Goal: Information Seeking & Learning: Stay updated

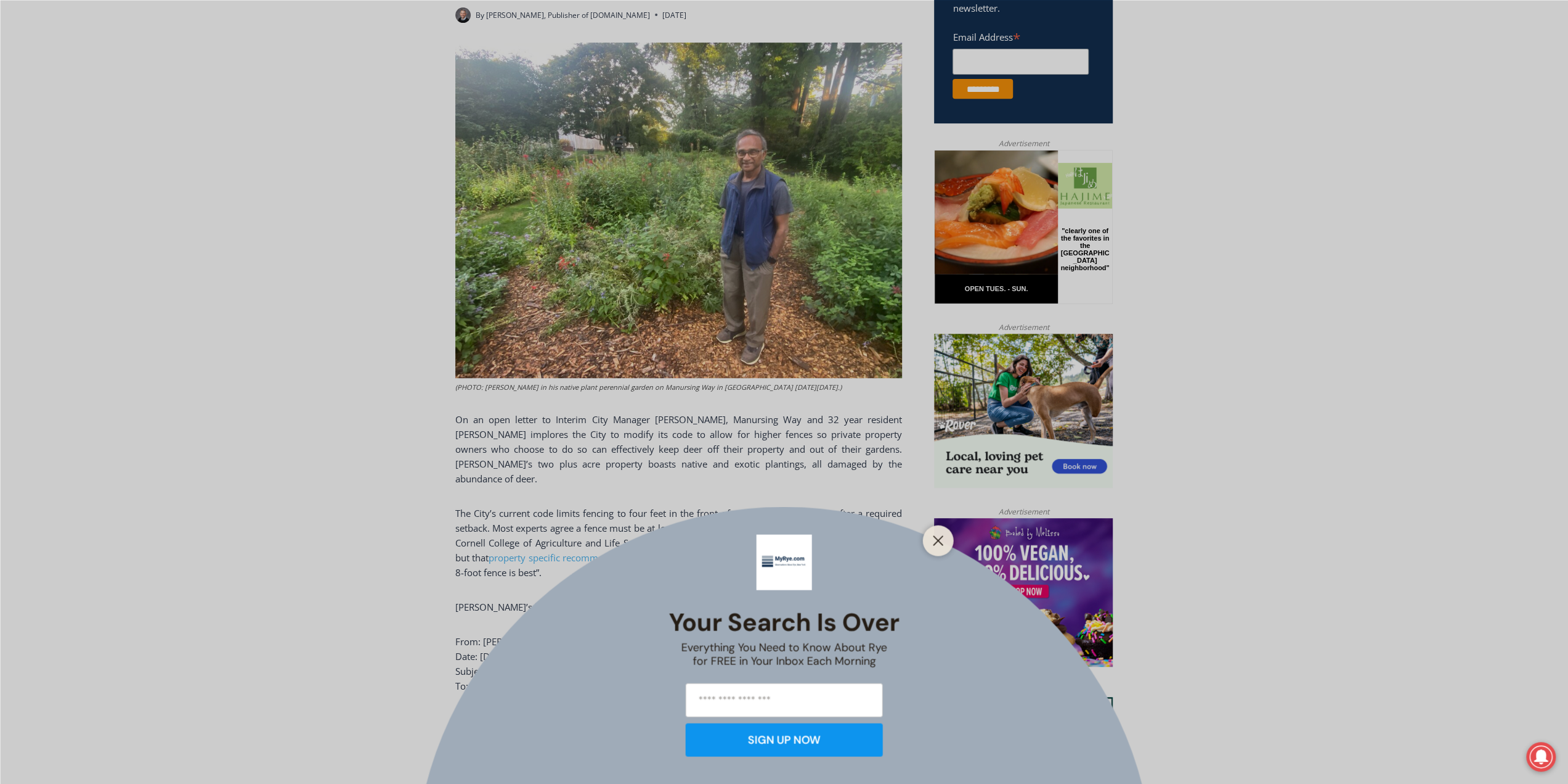
scroll to position [555, 0]
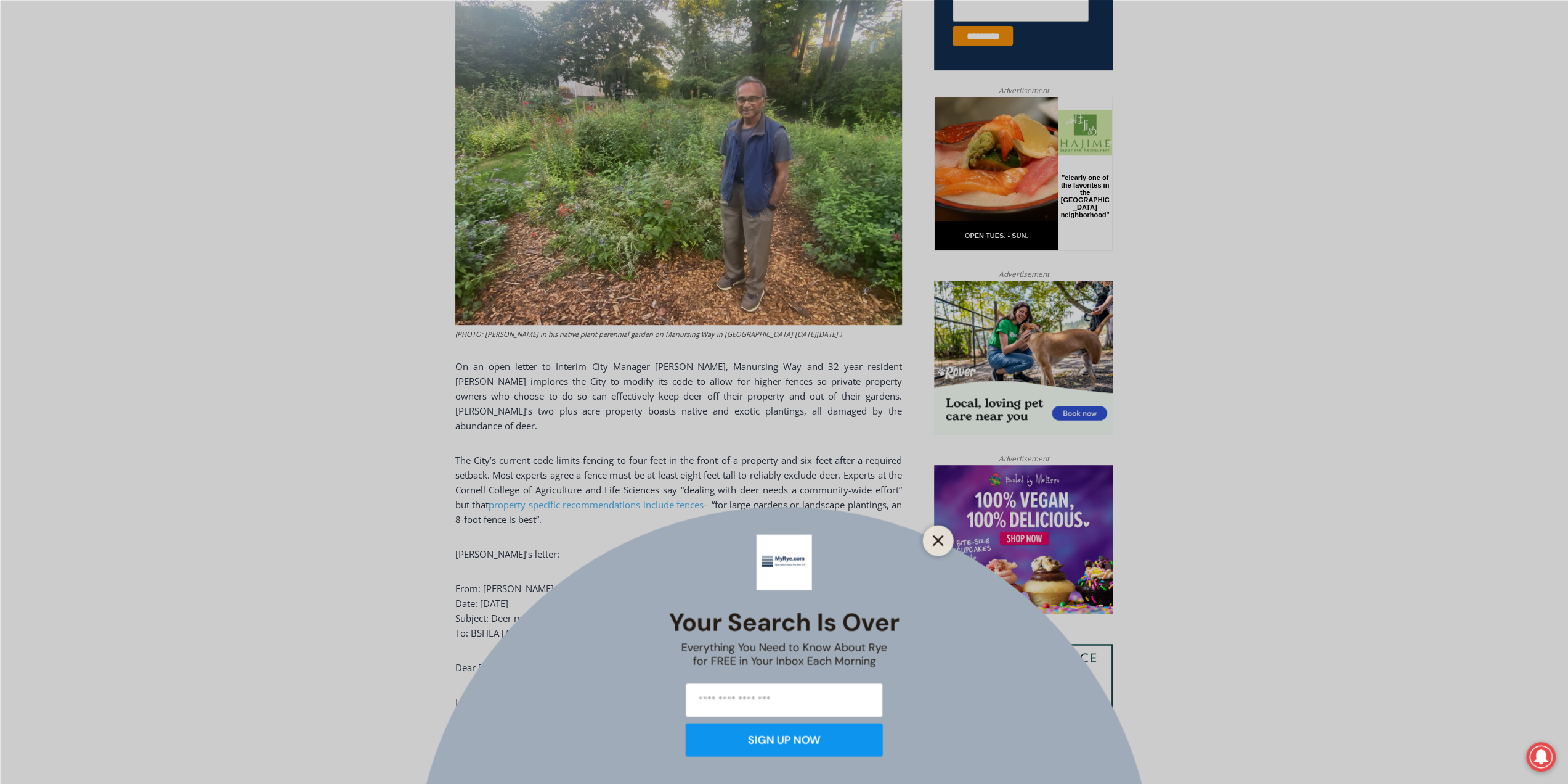
click at [945, 545] on button "Close" at bounding box center [938, 540] width 17 height 17
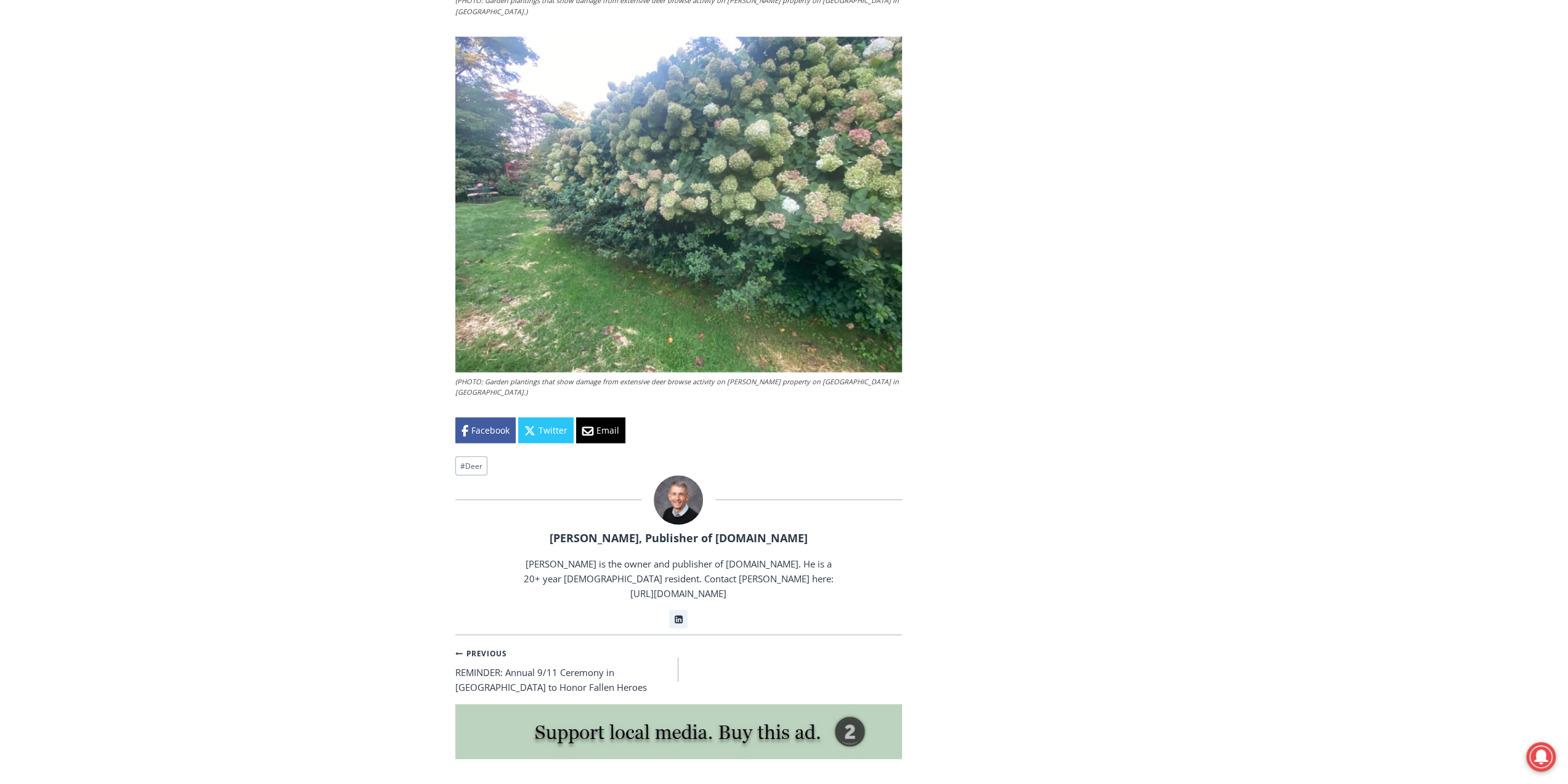
scroll to position [2775, 0]
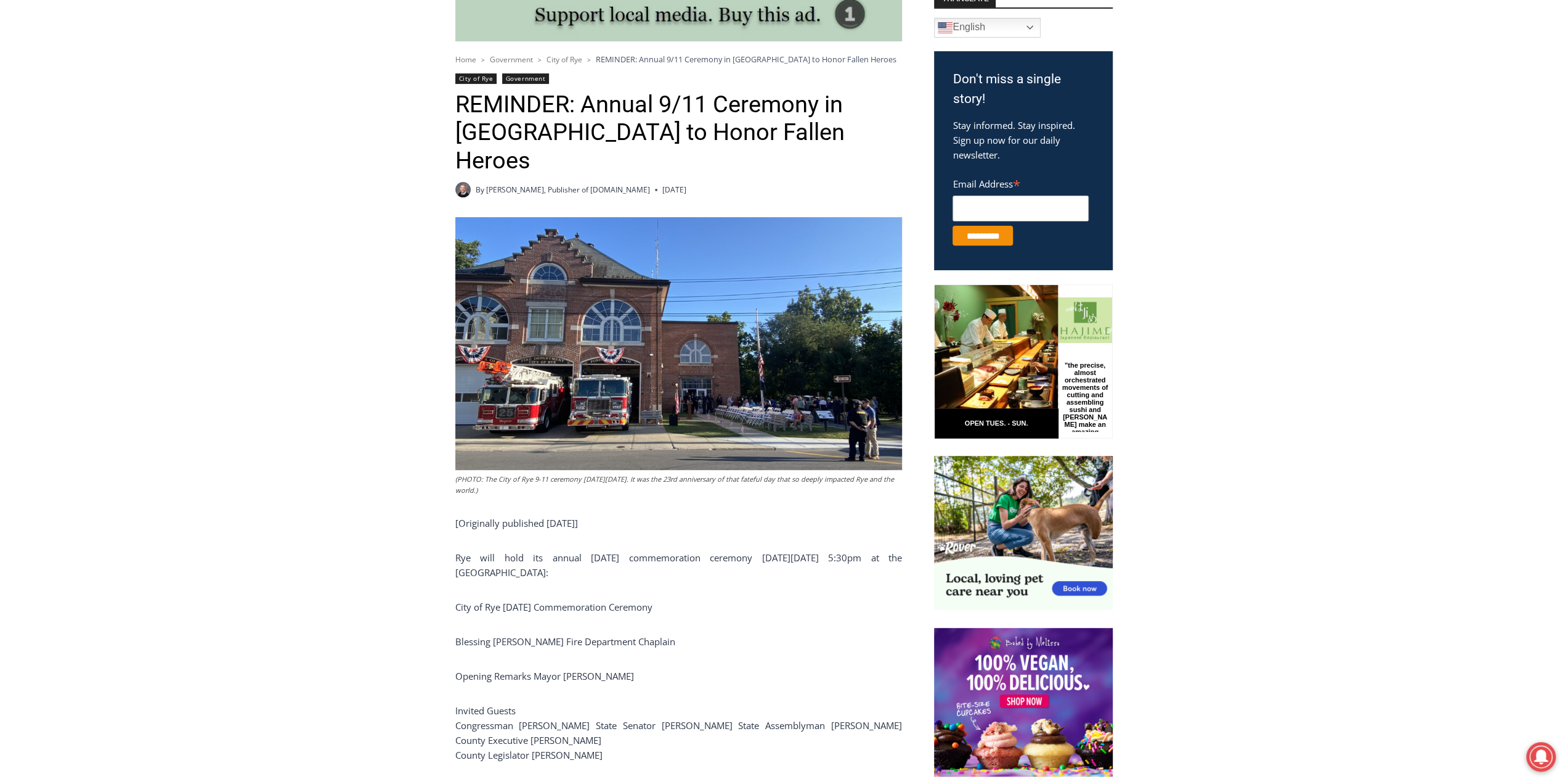
scroll to position [370, 0]
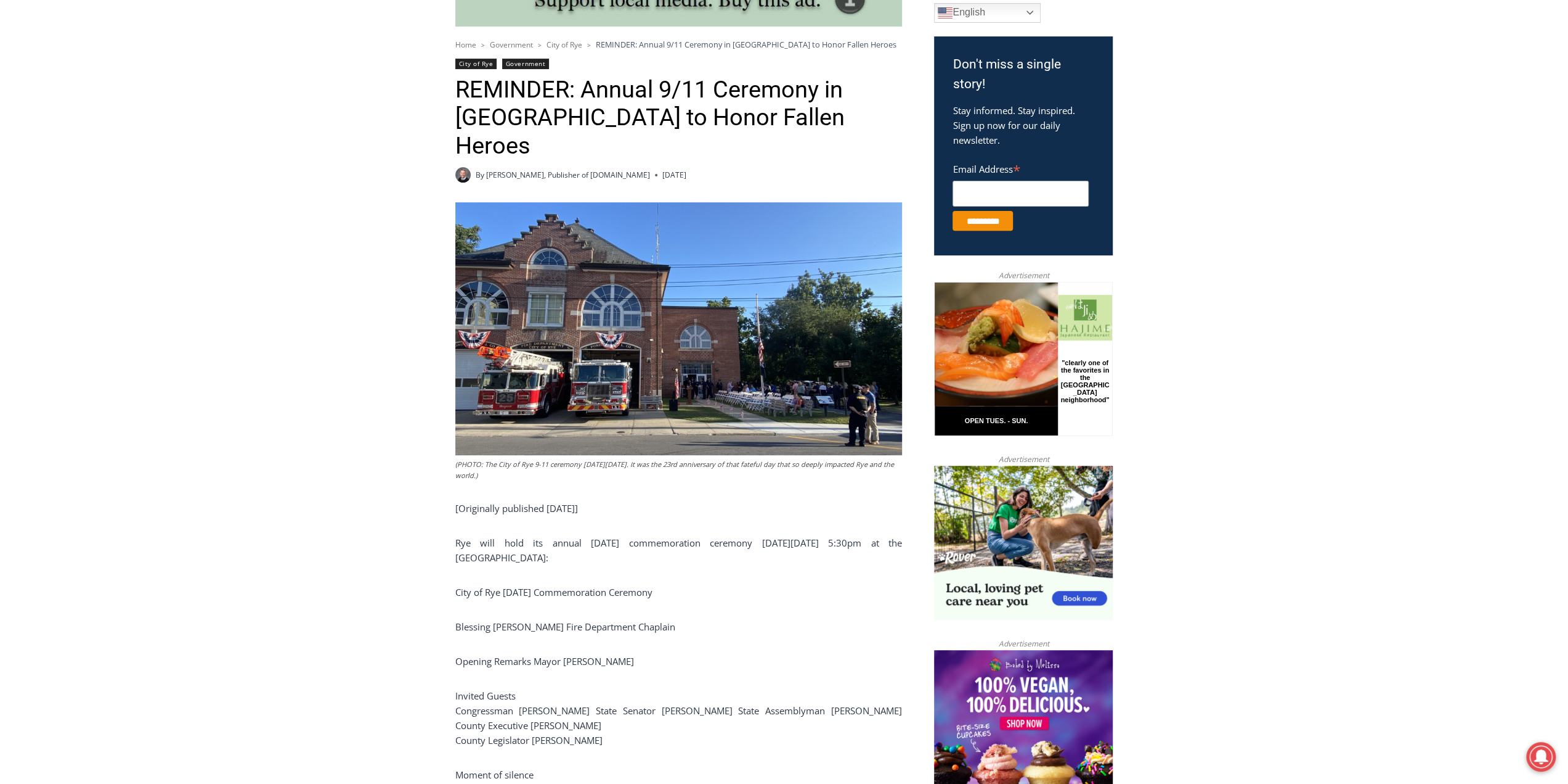
click at [815, 354] on img at bounding box center [679, 328] width 447 height 253
click at [740, 357] on img at bounding box center [679, 328] width 447 height 253
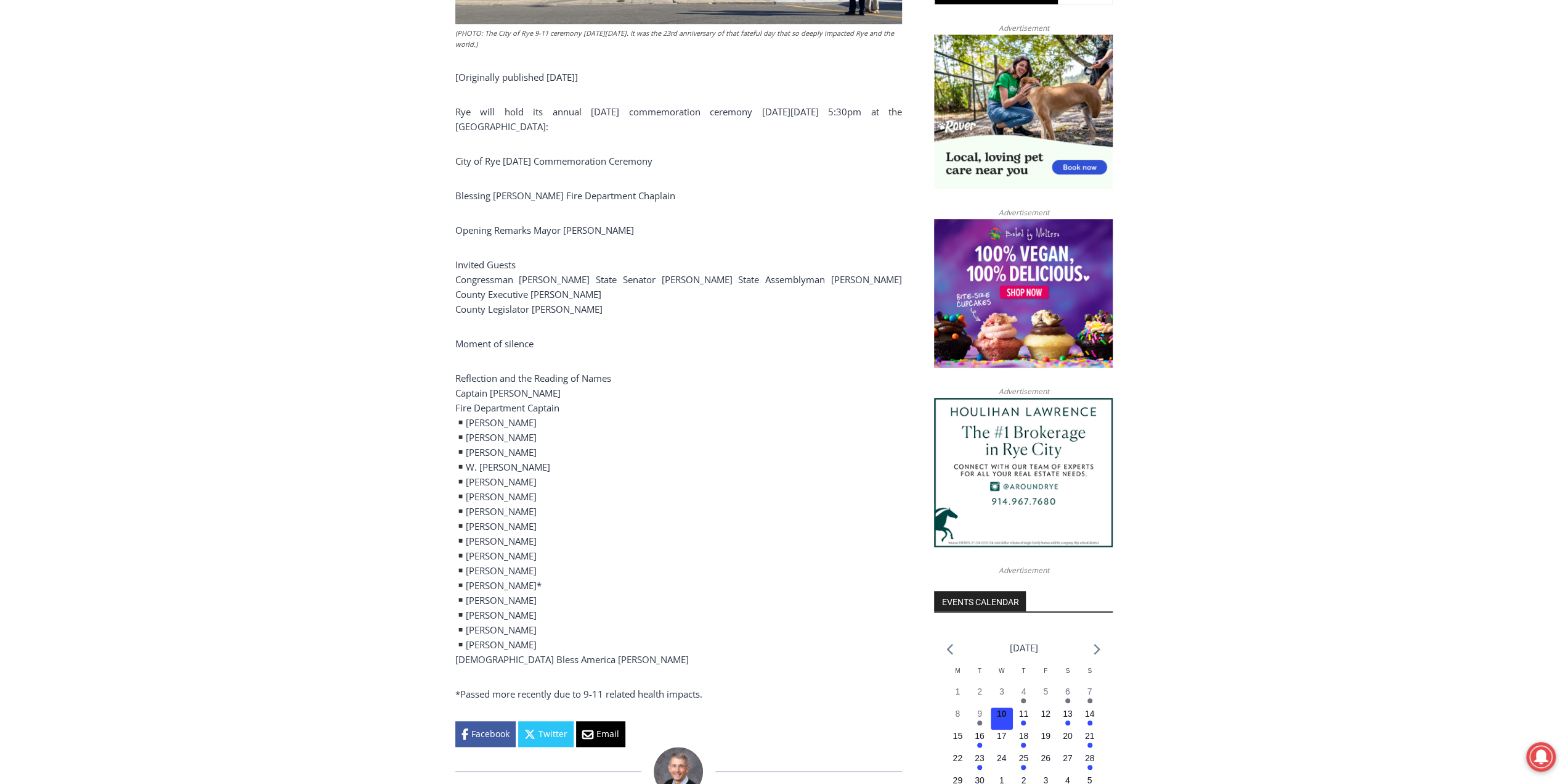
scroll to position [801, 0]
